Goal: Complete application form

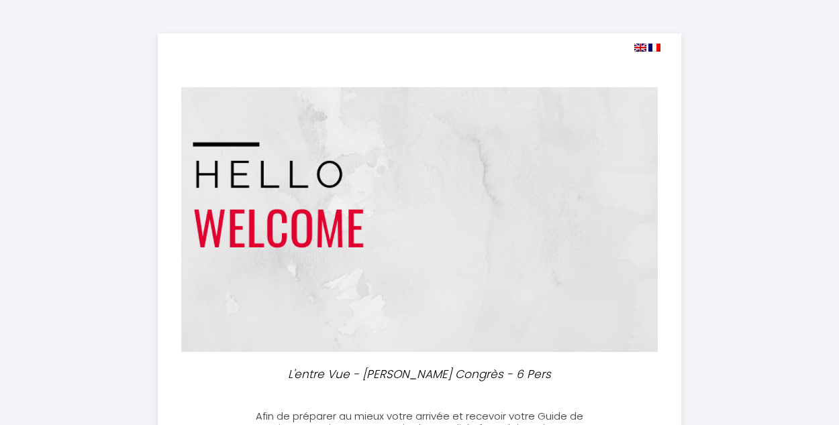
select select
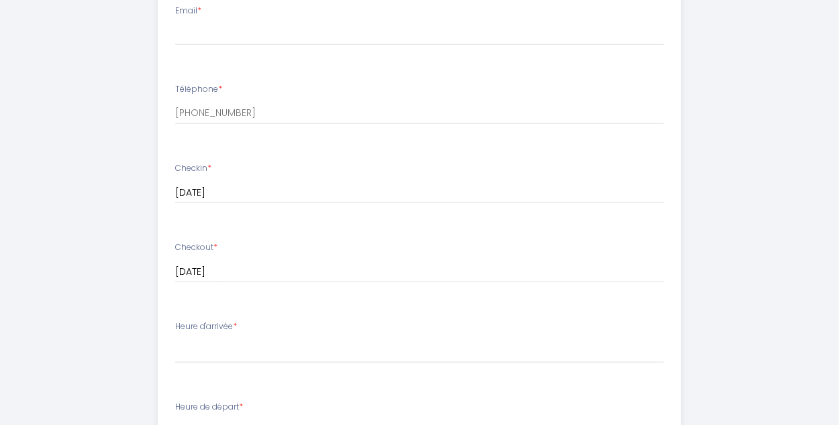
scroll to position [335, 0]
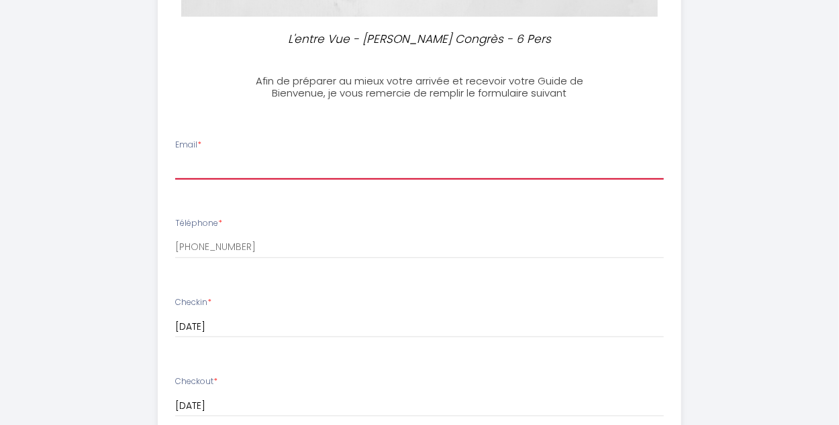
click at [221, 167] on input "Email *" at bounding box center [419, 168] width 488 height 24
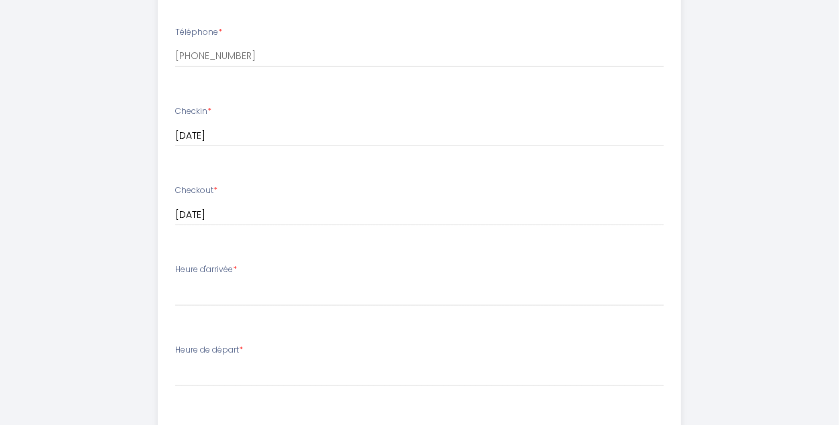
scroll to position [536, 0]
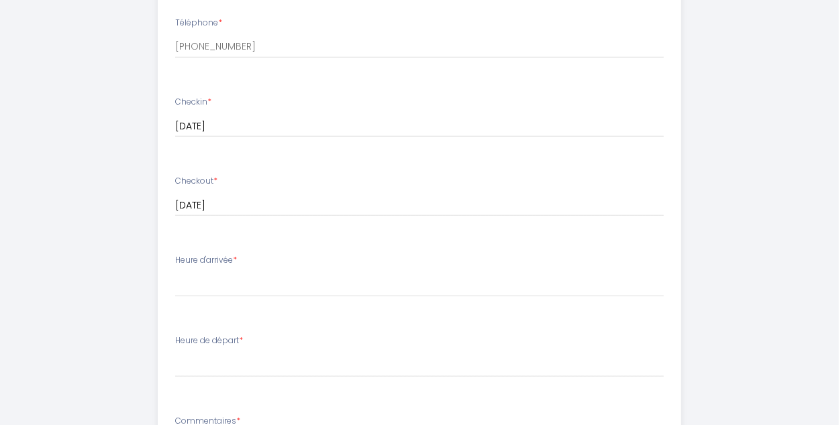
type input "[PERSON_NAME][EMAIL_ADDRESS][DOMAIN_NAME]"
click at [203, 266] on label "Heure d'arrivée *" at bounding box center [206, 260] width 62 height 13
click at [229, 259] on label "Heure d'arrivée *" at bounding box center [206, 260] width 62 height 13
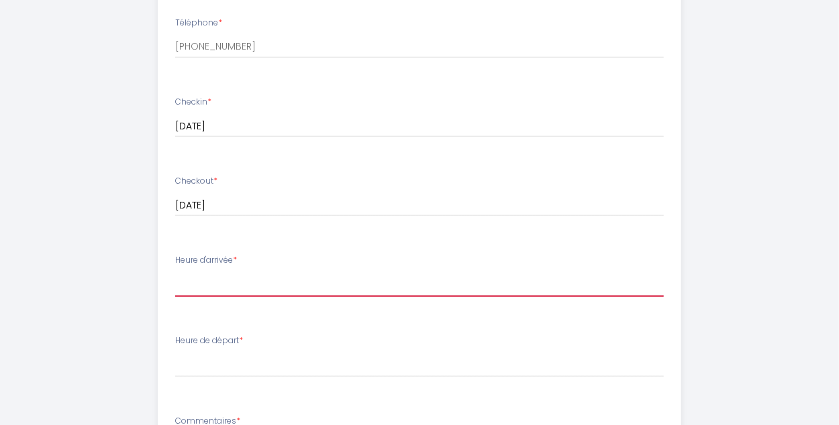
click at [226, 288] on select "16:00 16:30 17:00 17:30 18:00 18:30 19:00 19:30 20:00 20:30 21:00 21:30 22:00 2…" at bounding box center [419, 284] width 488 height 25
select select "16:00"
click at [175, 272] on select "16:00 16:30 17:00 17:30 18:00 18:30 19:00 19:30 20:00 20:30 21:00 21:30 22:00 2…" at bounding box center [419, 284] width 488 height 25
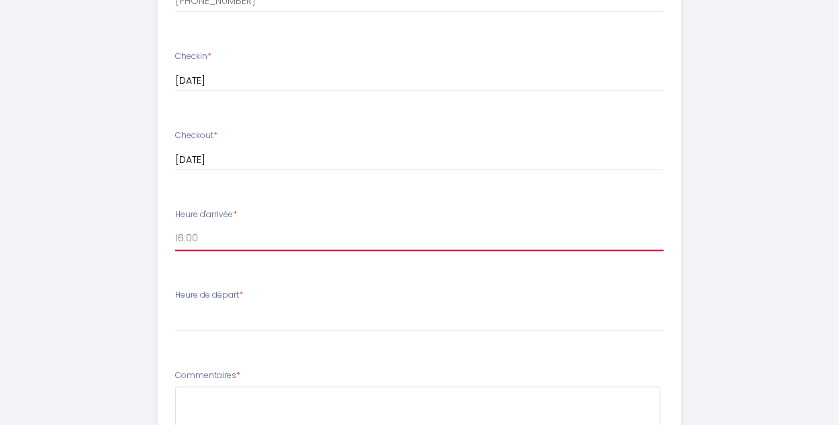
scroll to position [670, 0]
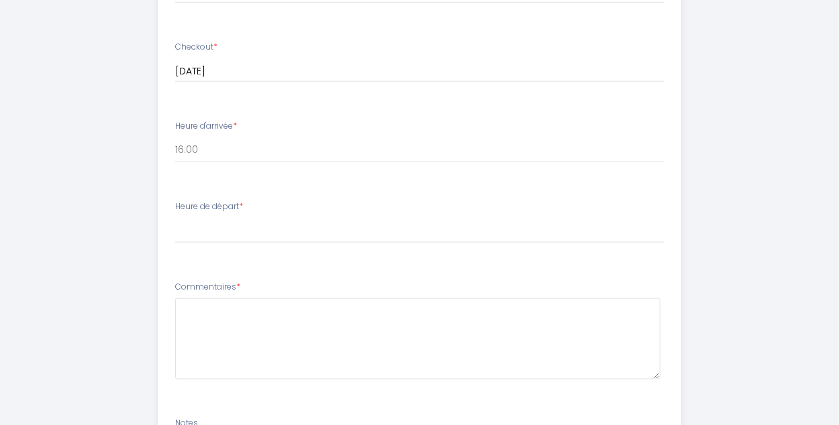
click at [237, 211] on label "Heure de départ *" at bounding box center [209, 207] width 68 height 13
click at [221, 253] on li "Heure de départ * 00:00 00:30 01:00 01:30 02:00 02:30 03:00 03:30 04:00 04:30 0…" at bounding box center [419, 229] width 522 height 72
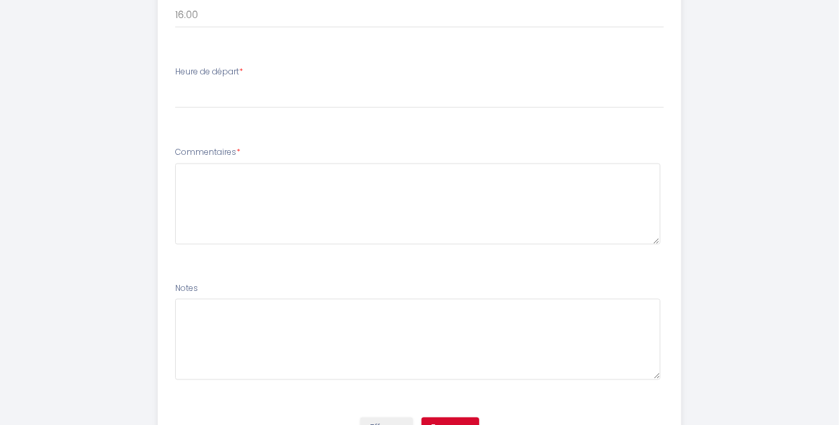
scroll to position [872, 0]
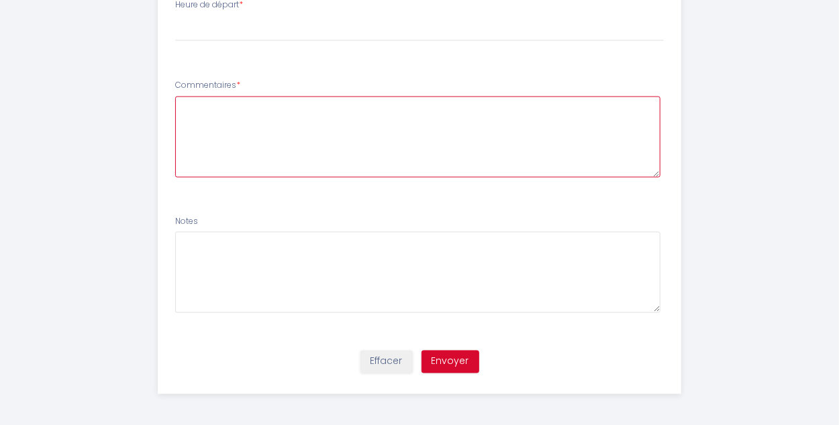
click at [260, 126] on textarea at bounding box center [417, 137] width 485 height 81
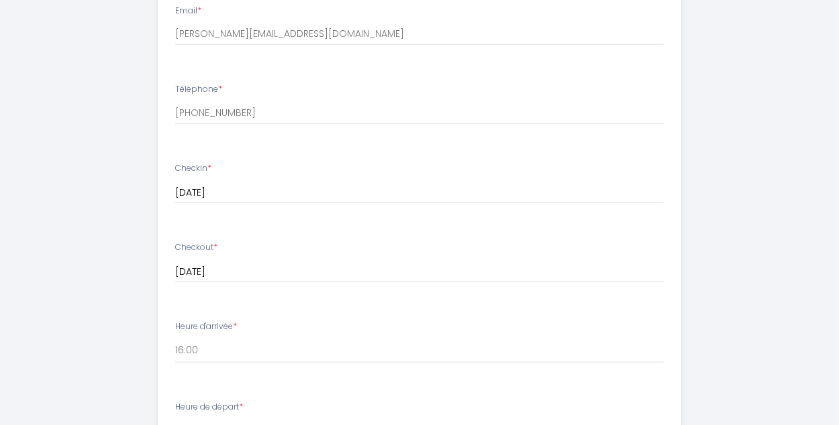
scroll to position [335, 0]
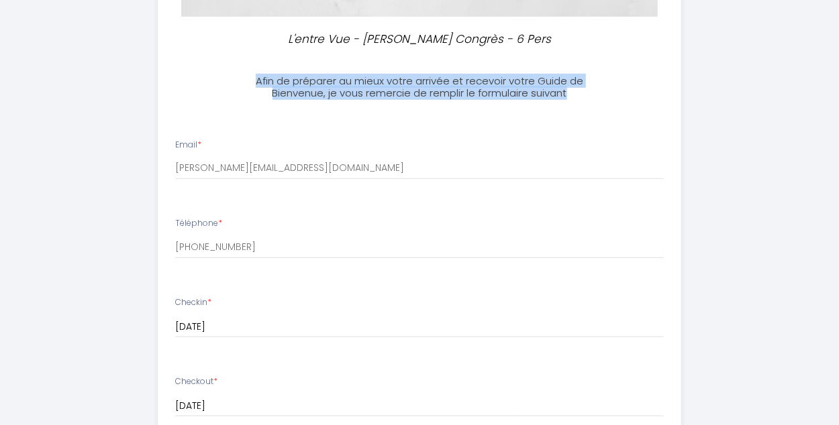
drag, startPoint x: 254, startPoint y: 79, endPoint x: 573, endPoint y: 93, distance: 319.6
click at [573, 93] on h3 "Afin de préparer au mieux votre arrivée et recevoir votre Guide de Bienvenue, j…" at bounding box center [419, 87] width 342 height 24
copy h3 "Afin de préparer au mieux votre arrivée et recevoir votre Guide de Bienvenue, j…"
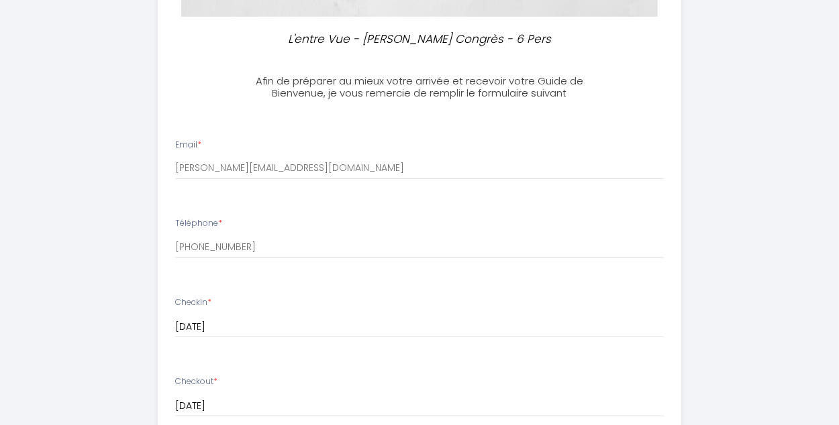
click at [353, 223] on div "Téléphone * [PHONE_NUMBER]" at bounding box center [419, 238] width 506 height 42
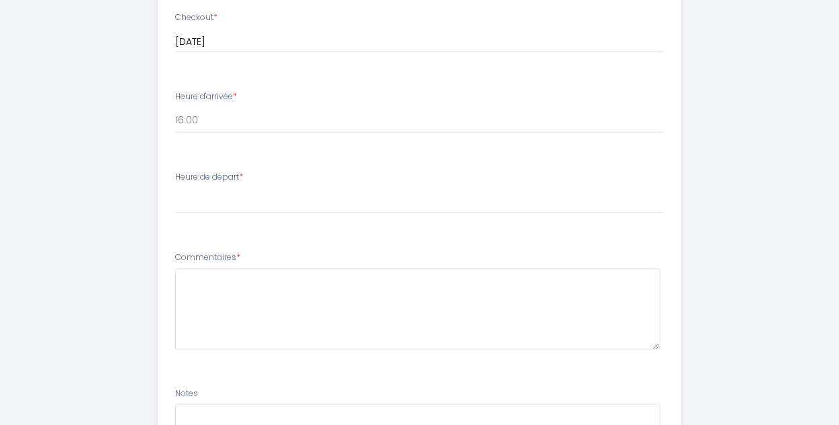
scroll to position [738, 0]
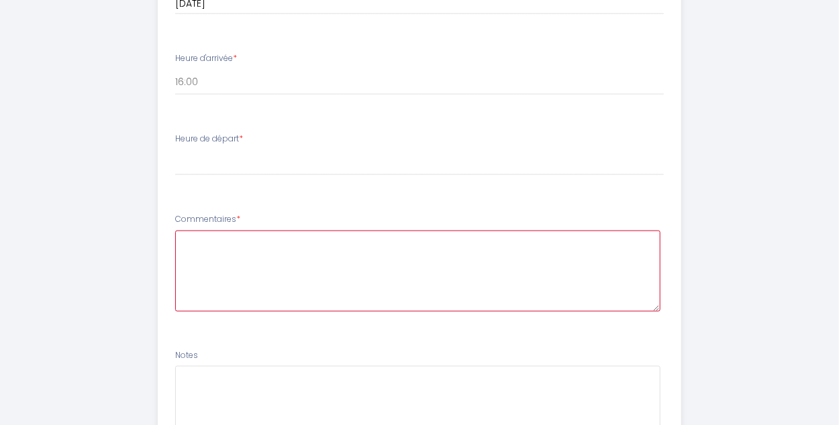
click at [240, 252] on textarea at bounding box center [417, 271] width 485 height 81
paste textarea "Bonsoir, Nous arriverons à [GEOGRAPHIC_DATA] vers 16h. Comment obtenir une clé …"
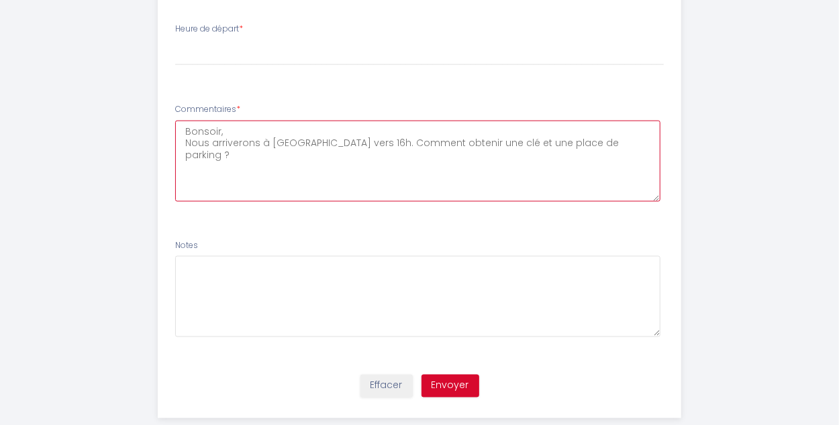
scroll to position [874, 0]
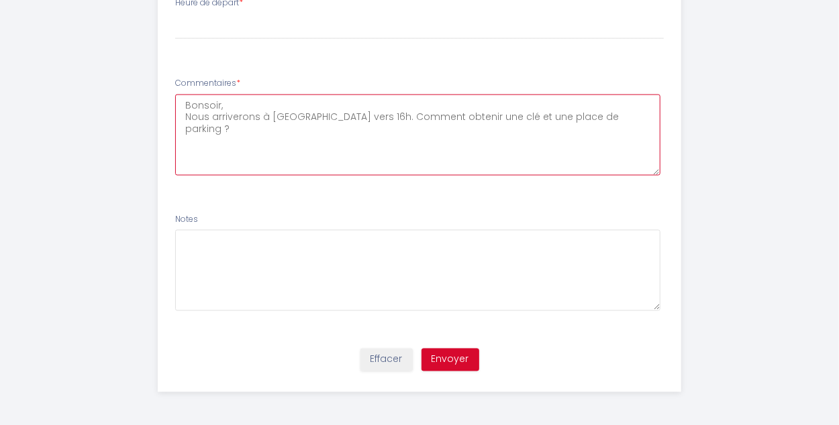
type textarea "Bonsoir, Nous arriverons à [GEOGRAPHIC_DATA] vers 16h. Comment obtenir une clé …"
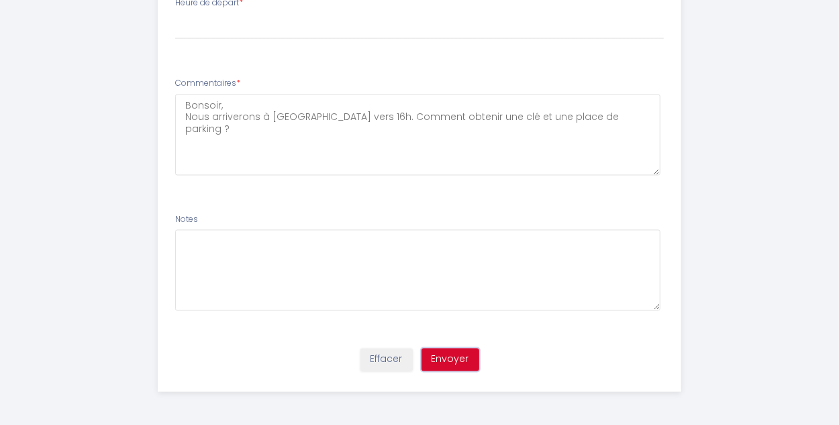
click at [460, 361] on button "Envoyer" at bounding box center [450, 360] width 58 height 23
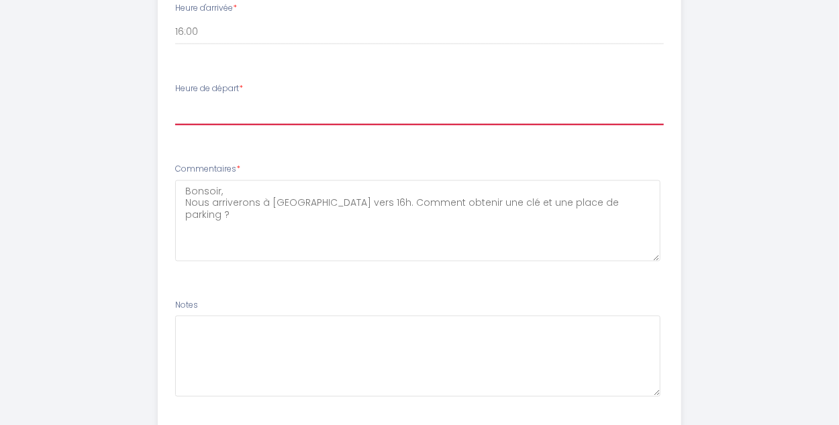
scroll to position [673, 0]
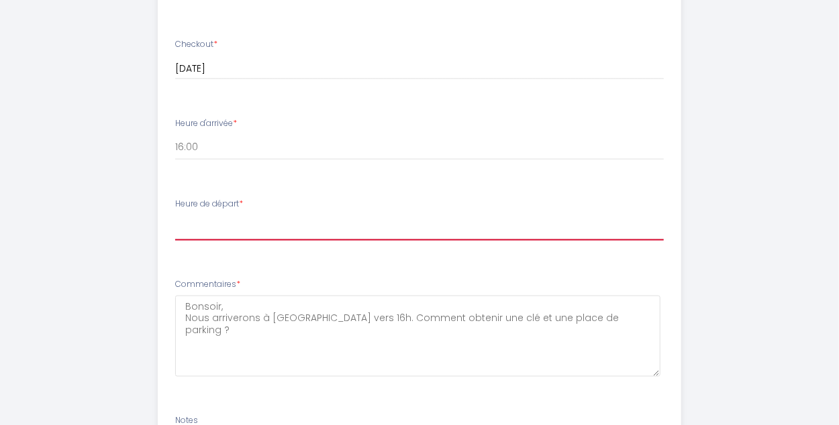
click at [216, 231] on select "00:00 00:30 01:00 01:30 02:00 02:30 03:00 03:30 04:00 04:30 05:00 05:30 06:00 0…" at bounding box center [419, 227] width 488 height 25
select select "11:00"
click at [175, 215] on select "00:00 00:30 01:00 01:30 02:00 02:30 03:00 03:30 04:00 04:30 05:00 05:30 06:00 0…" at bounding box center [419, 227] width 488 height 25
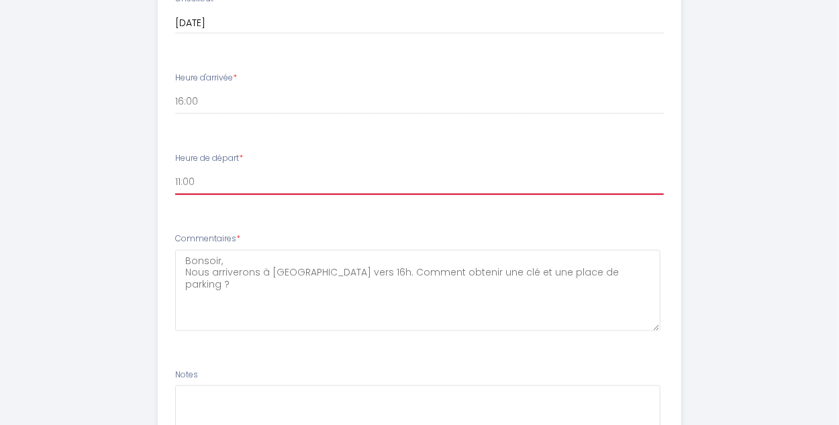
scroll to position [740, 0]
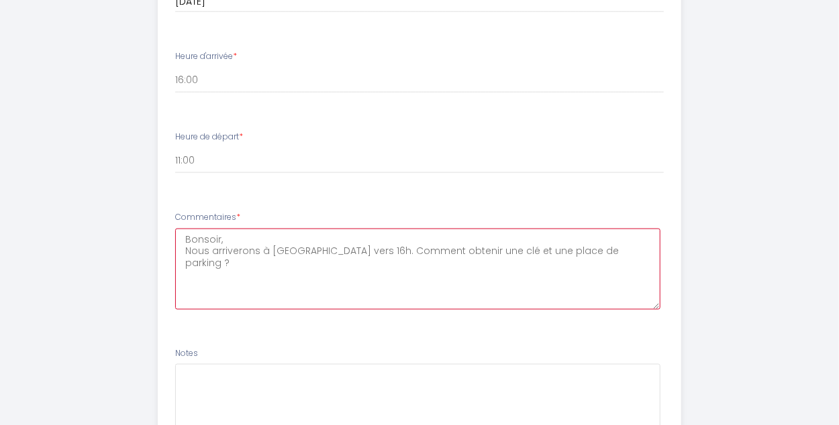
drag, startPoint x: 589, startPoint y: 250, endPoint x: 151, endPoint y: 209, distance: 439.9
click at [151, 209] on ul "Email * [PERSON_NAME][EMAIL_ADDRESS][DOMAIN_NAME] [PERSON_NAME] * [PHONE_NUMBER…" at bounding box center [419, 96] width 539 height 757
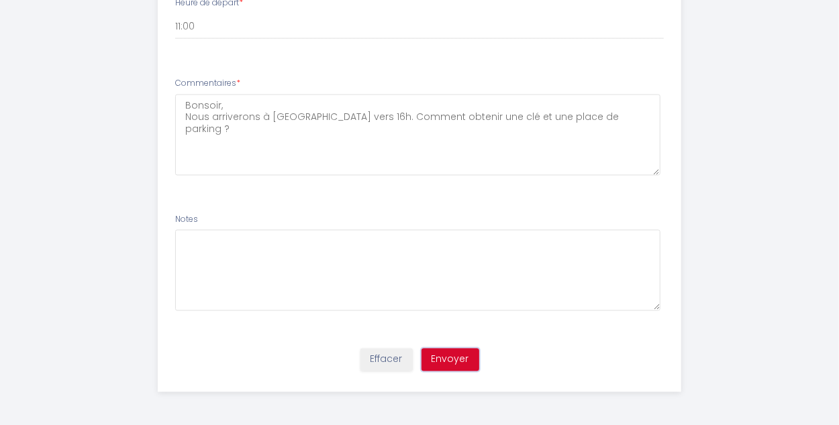
click at [445, 366] on button "Envoyer" at bounding box center [450, 360] width 58 height 23
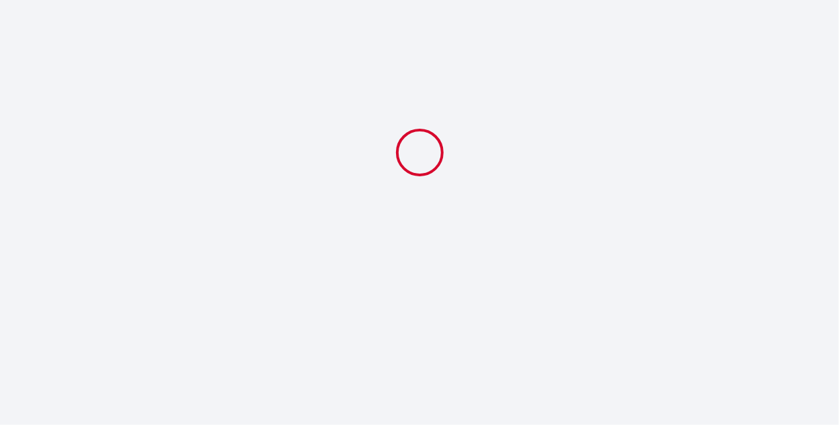
scroll to position [0, 0]
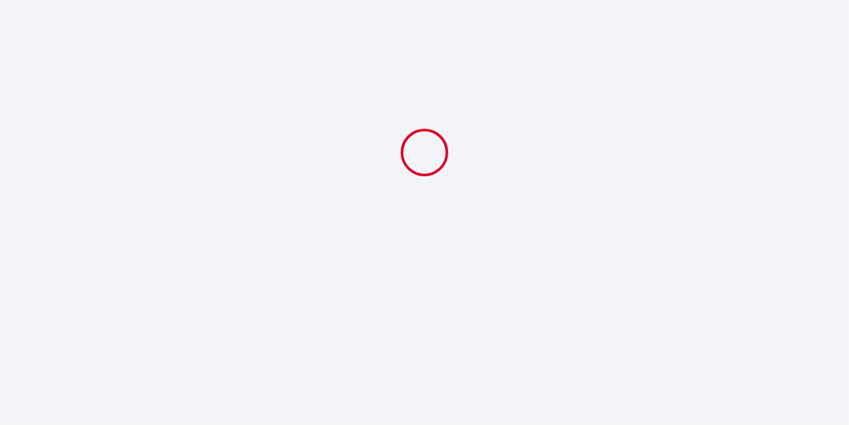
select select "11:00"
